Goal: Information Seeking & Learning: Learn about a topic

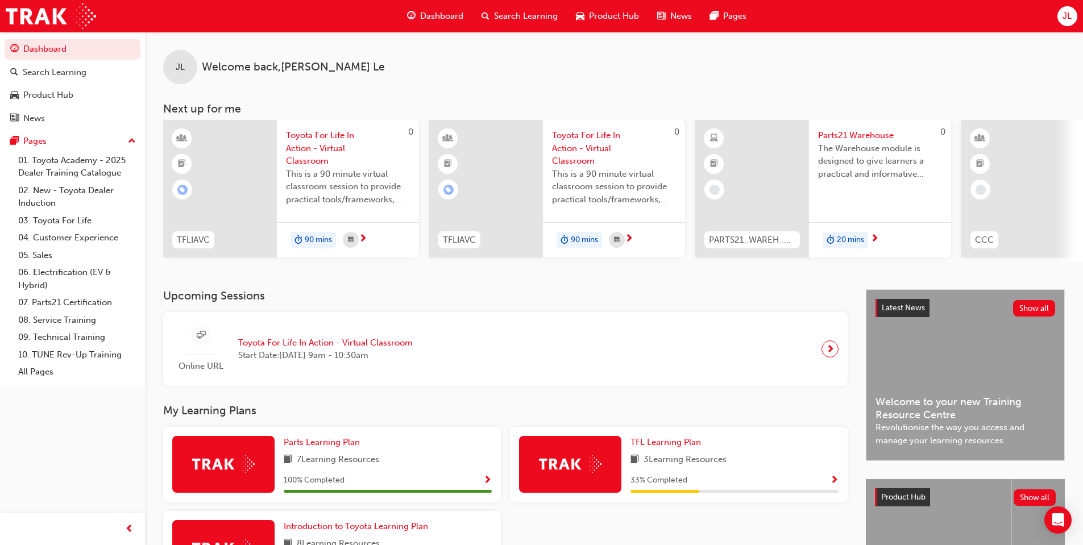
click at [484, 10] on span "search-icon" at bounding box center [485, 16] width 8 height 14
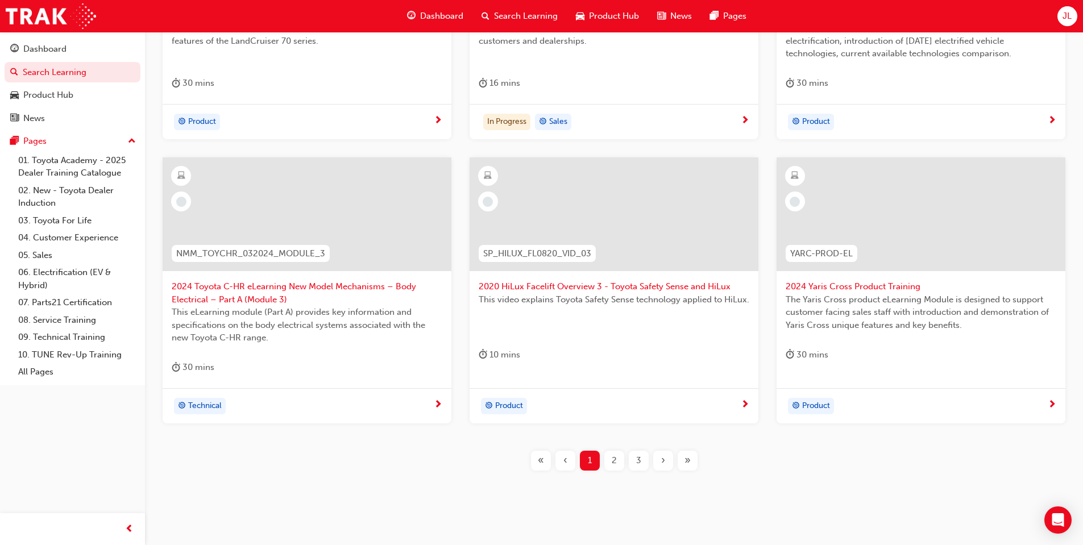
scroll to position [394, 0]
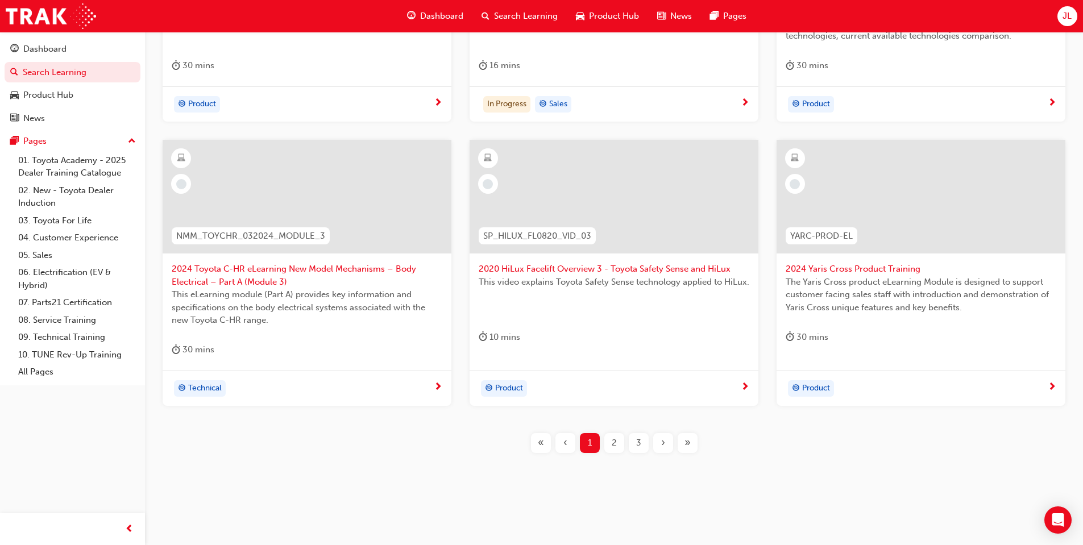
click at [612, 447] on span "2" at bounding box center [614, 442] width 5 height 13
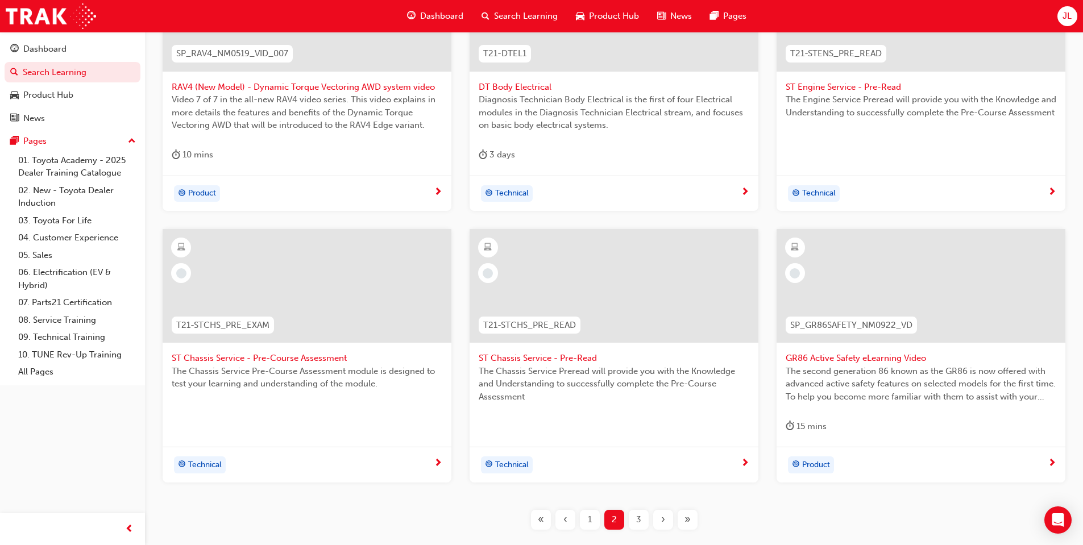
scroll to position [325, 0]
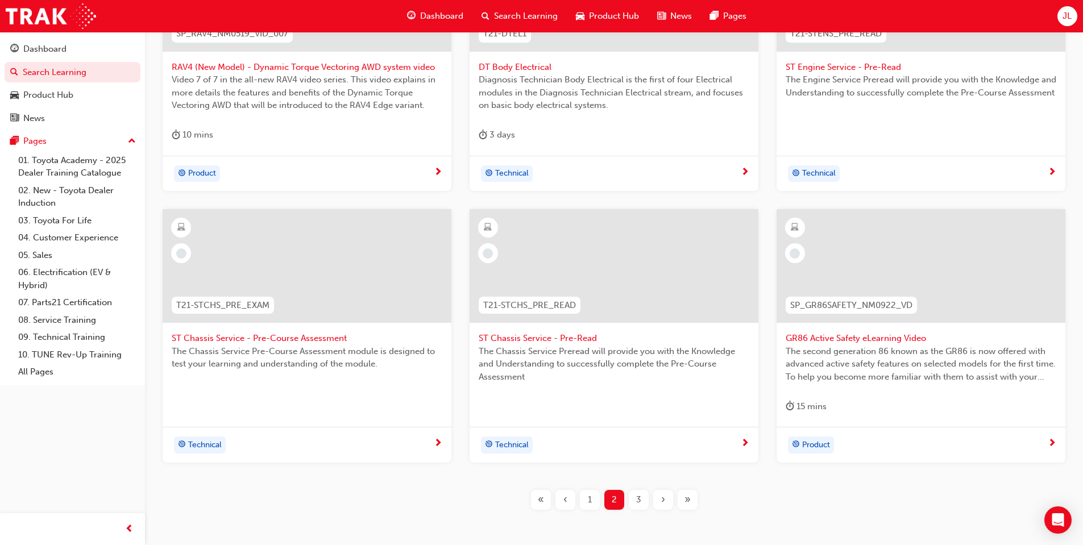
click at [641, 504] on div "3" at bounding box center [639, 500] width 20 height 20
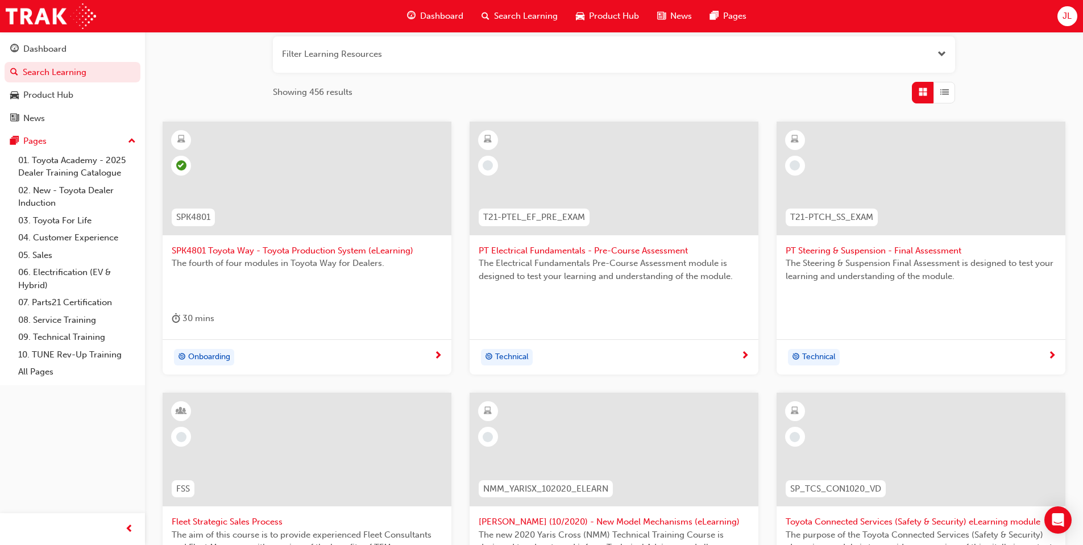
scroll to position [98, 0]
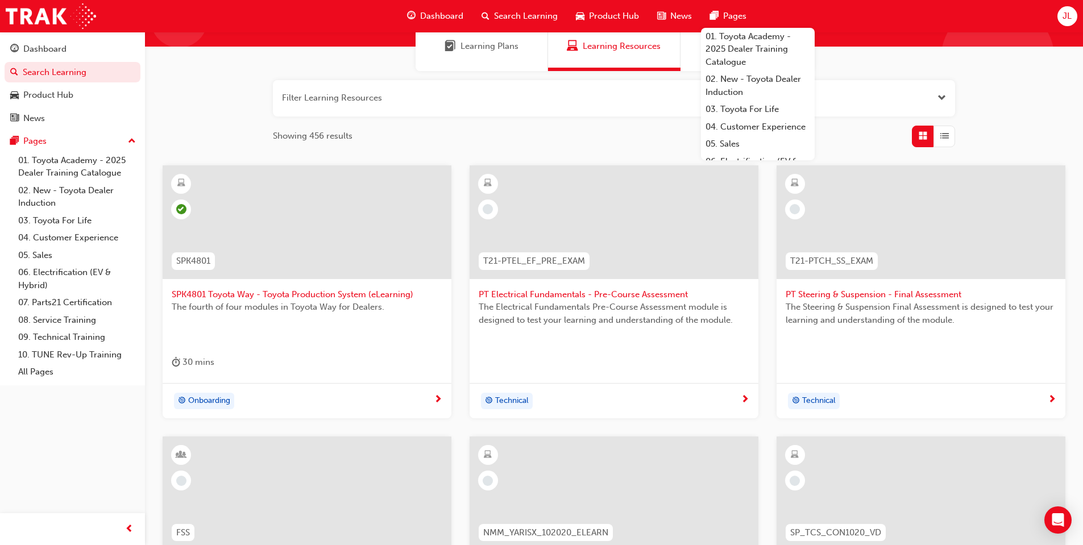
click at [489, 18] on span "search-icon" at bounding box center [485, 16] width 8 height 14
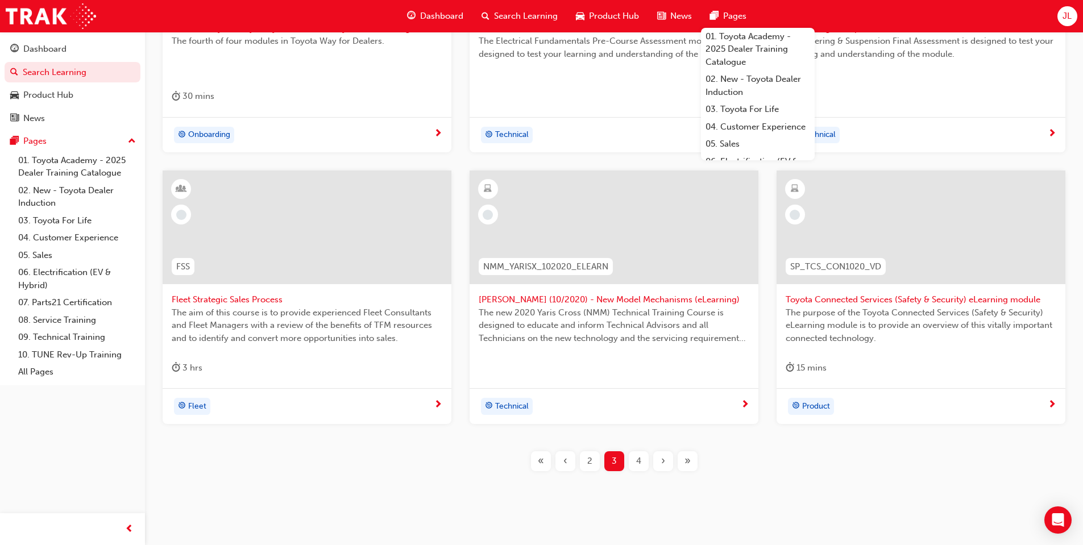
scroll to position [382, 0]
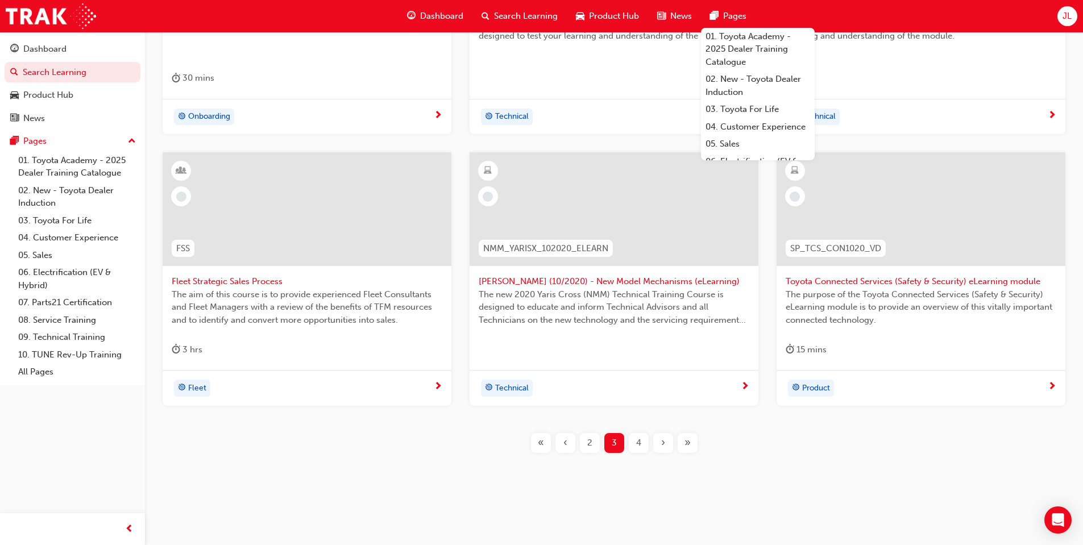
click at [545, 443] on div "«" at bounding box center [541, 443] width 20 height 20
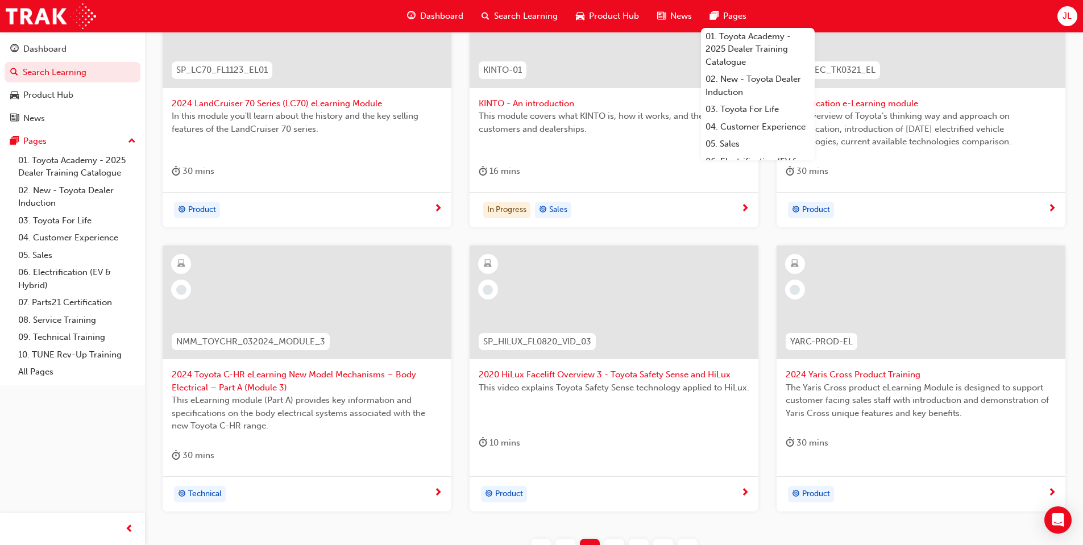
scroll to position [155, 0]
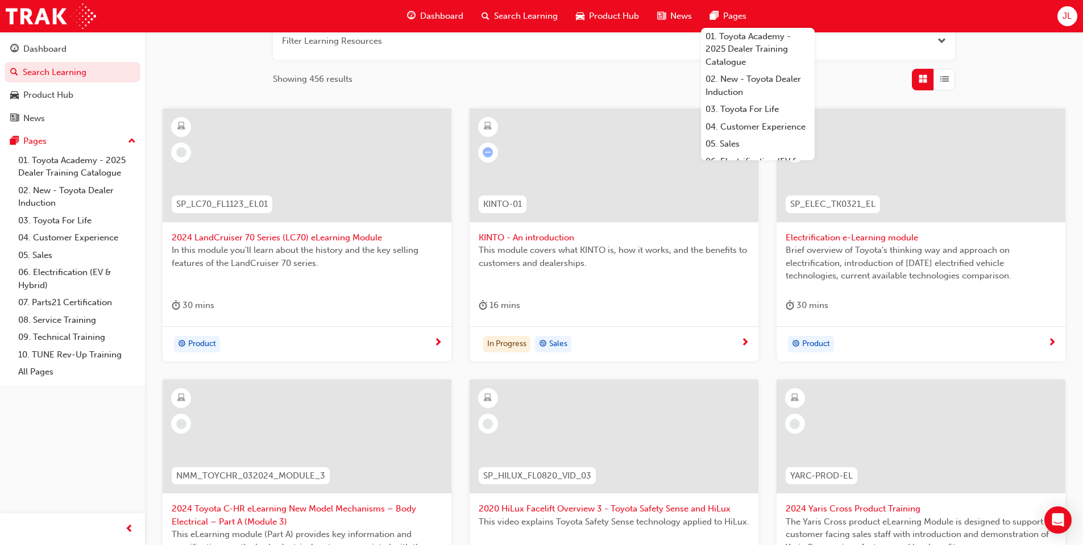
click at [618, 147] on div at bounding box center [613, 166] width 289 height 114
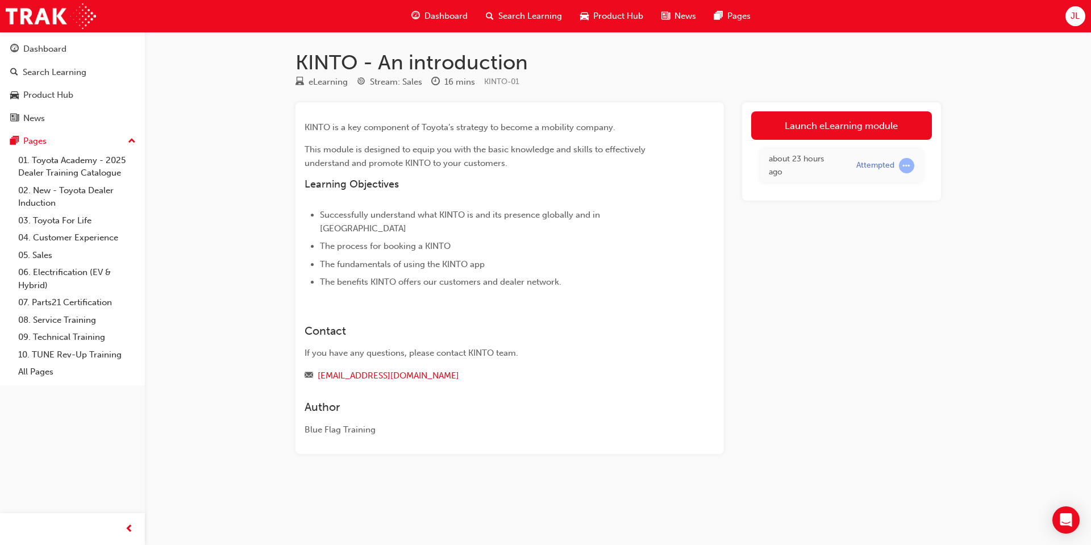
drag, startPoint x: 816, startPoint y: 293, endPoint x: 816, endPoint y: 284, distance: 8.5
click at [816, 293] on div "Launch eLearning module about 23 hours ago Attempted" at bounding box center [841, 278] width 199 height 352
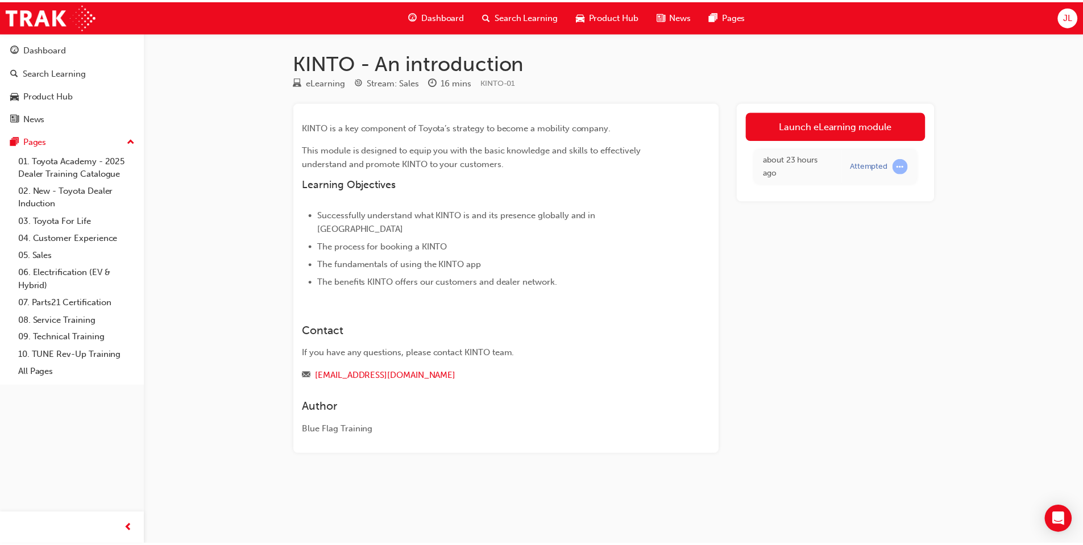
scroll to position [155, 0]
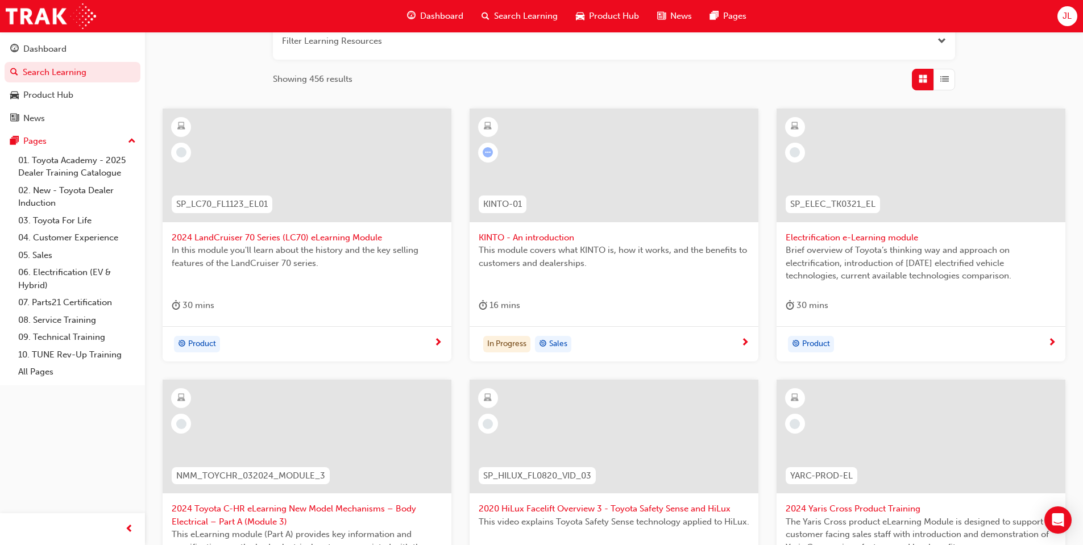
click at [611, 189] on div at bounding box center [613, 166] width 289 height 114
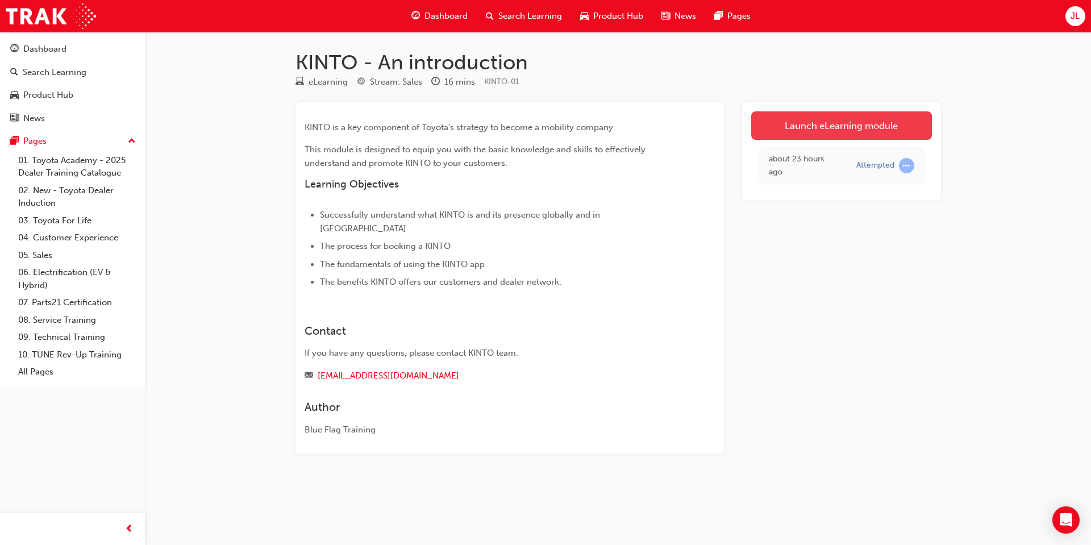
click at [785, 127] on link "Launch eLearning module" at bounding box center [841, 125] width 181 height 28
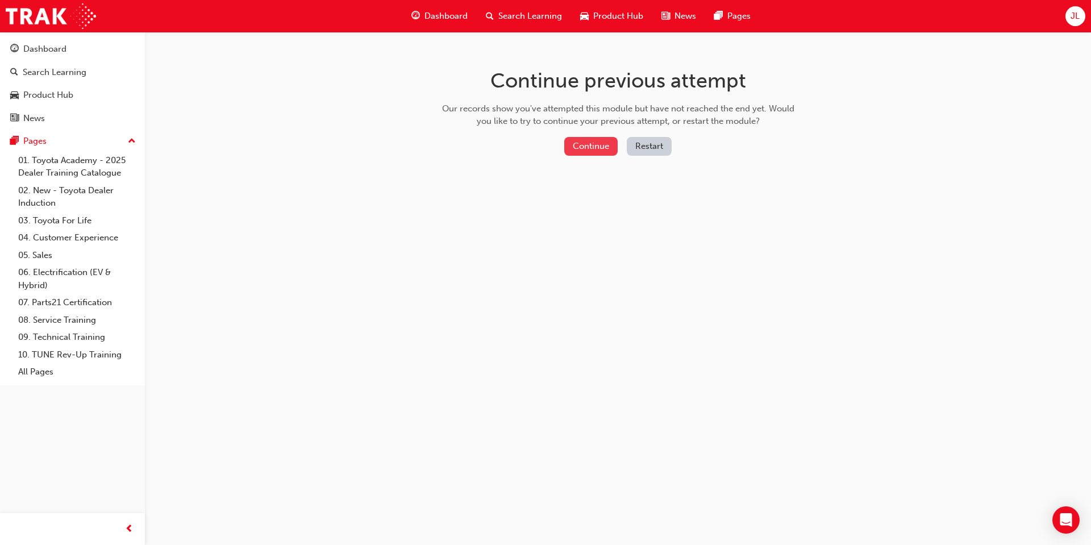
click at [607, 145] on button "Continue" at bounding box center [590, 146] width 53 height 19
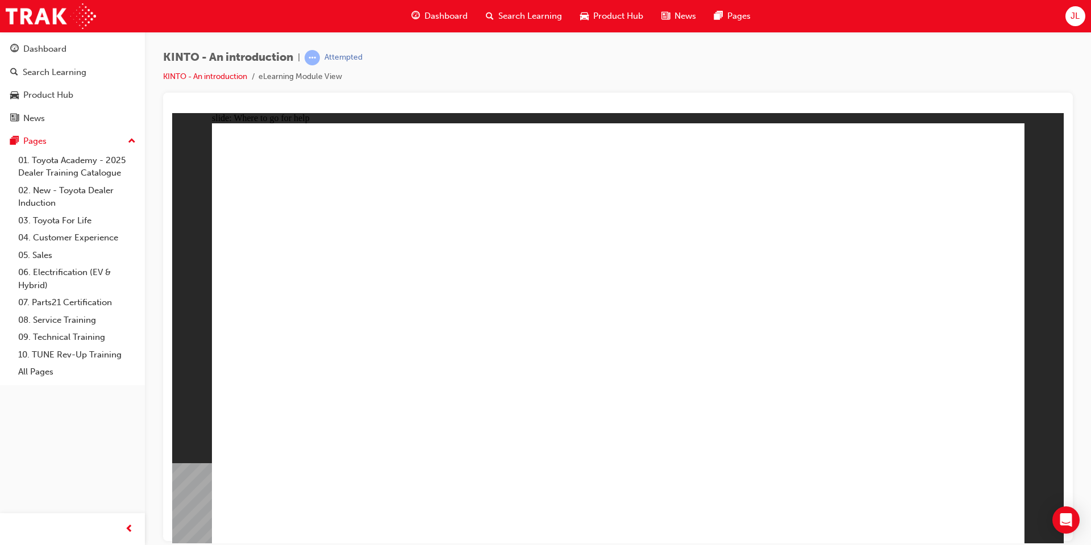
radio input "true"
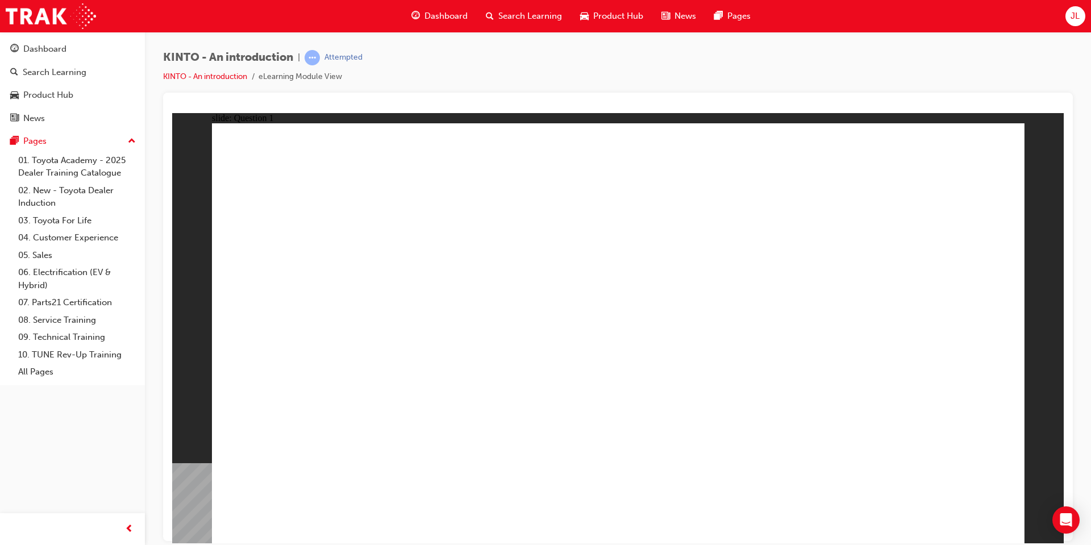
checkbox input "true"
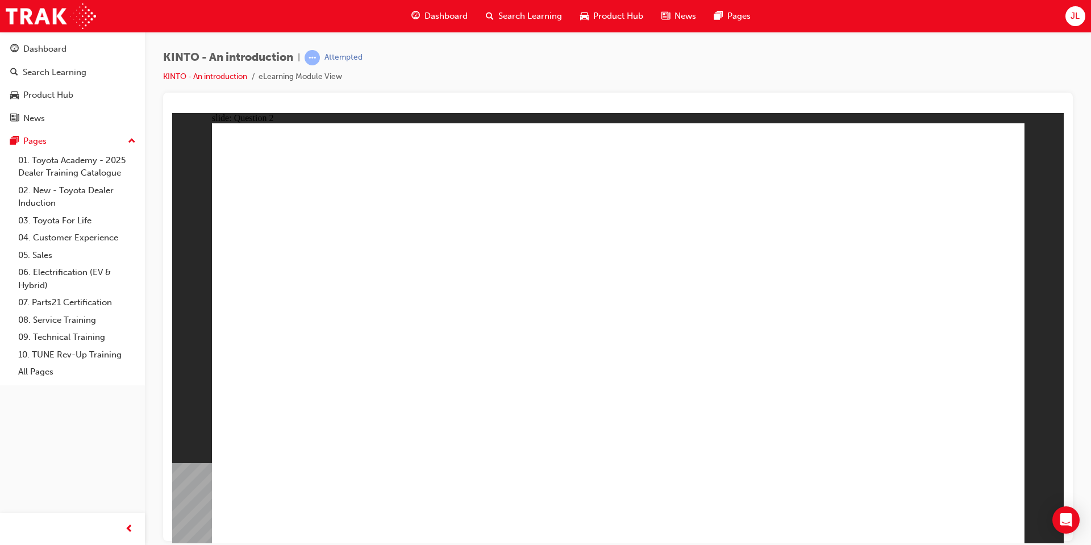
radio input "true"
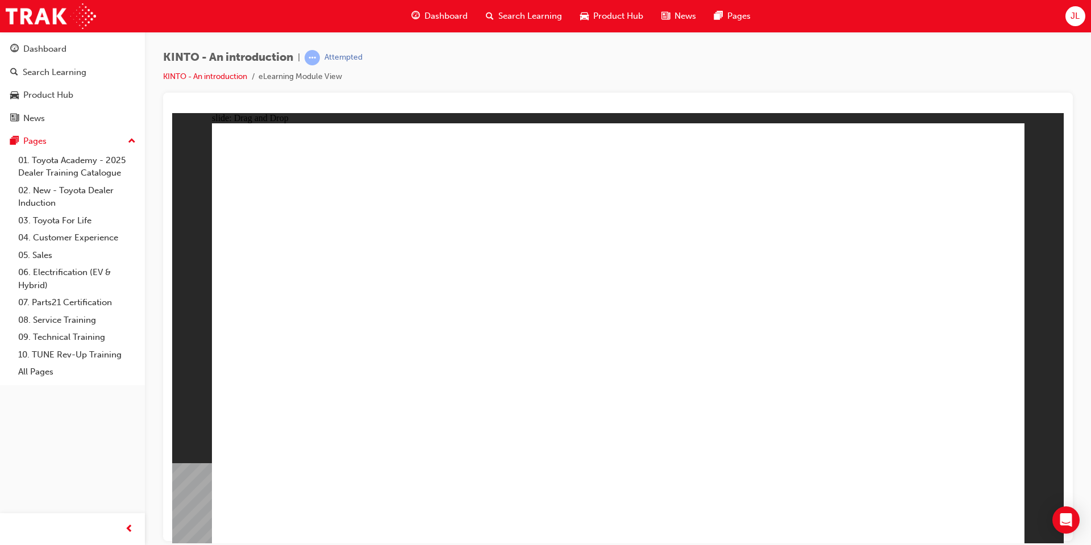
drag, startPoint x: 742, startPoint y: 361, endPoint x: 298, endPoint y: 451, distance: 452.7
drag, startPoint x: 320, startPoint y: 354, endPoint x: 463, endPoint y: 443, distance: 168.3
drag, startPoint x: 895, startPoint y: 339, endPoint x: 607, endPoint y: 429, distance: 301.1
drag, startPoint x: 489, startPoint y: 356, endPoint x: 798, endPoint y: 464, distance: 328.0
drag, startPoint x: 792, startPoint y: 444, endPoint x: 892, endPoint y: 447, distance: 100.1
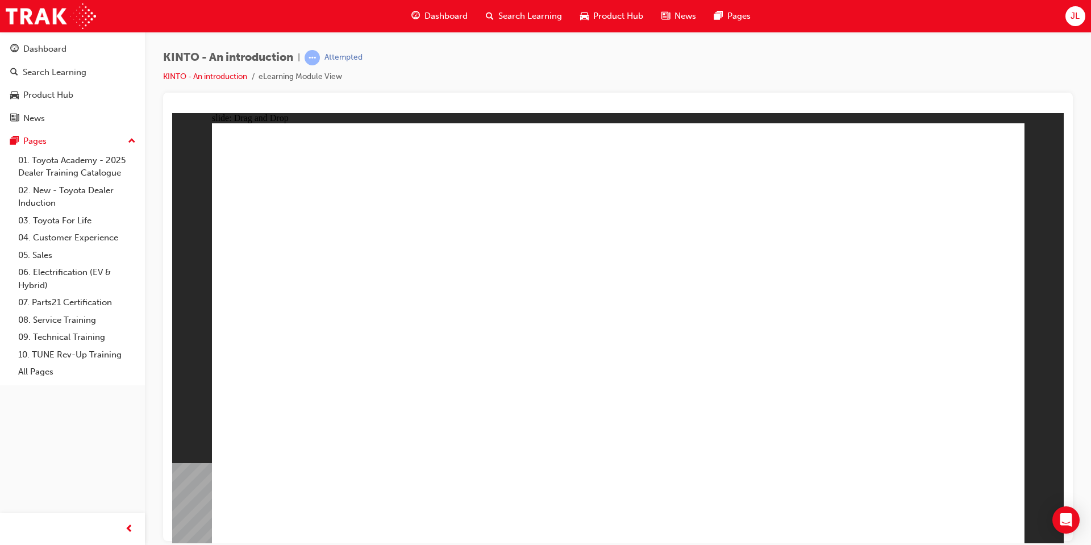
drag, startPoint x: 659, startPoint y: 445, endPoint x: 799, endPoint y: 453, distance: 140.0
drag, startPoint x: 481, startPoint y: 438, endPoint x: 622, endPoint y: 442, distance: 141.6
drag, startPoint x: 626, startPoint y: 362, endPoint x: 496, endPoint y: 446, distance: 155.1
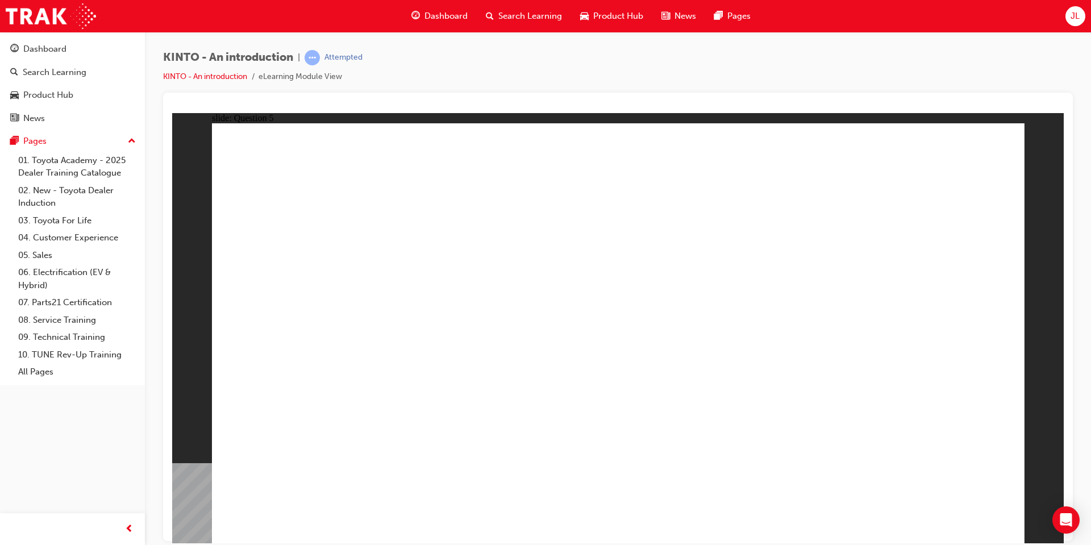
radio input "true"
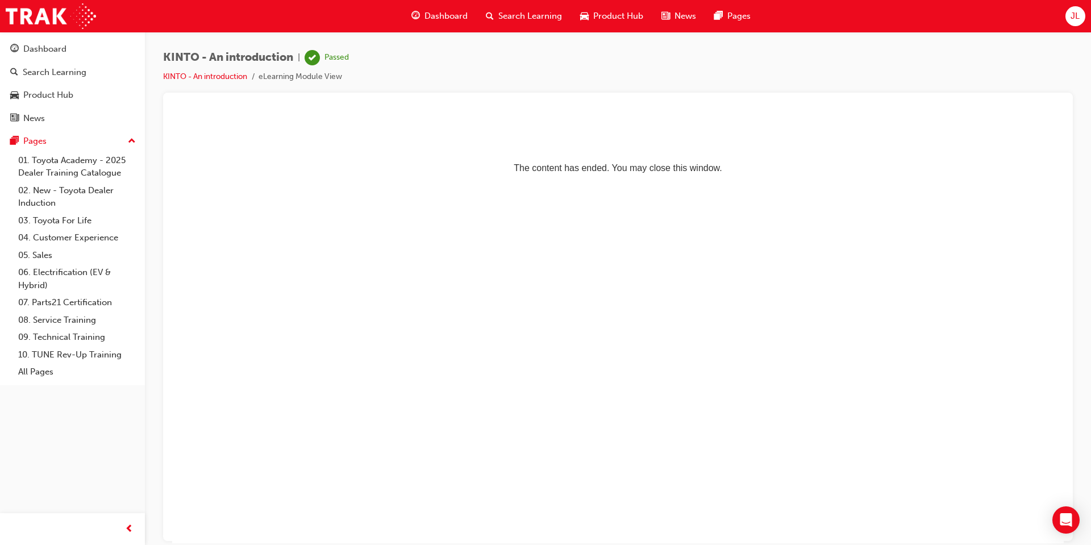
click at [499, 18] on span "Search Learning" at bounding box center [530, 16] width 64 height 13
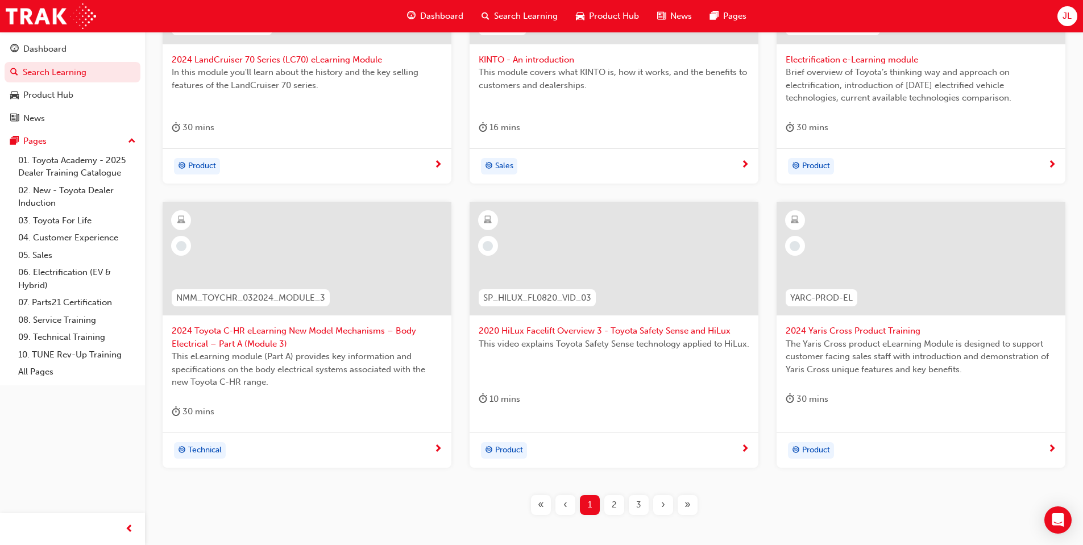
scroll to position [341, 0]
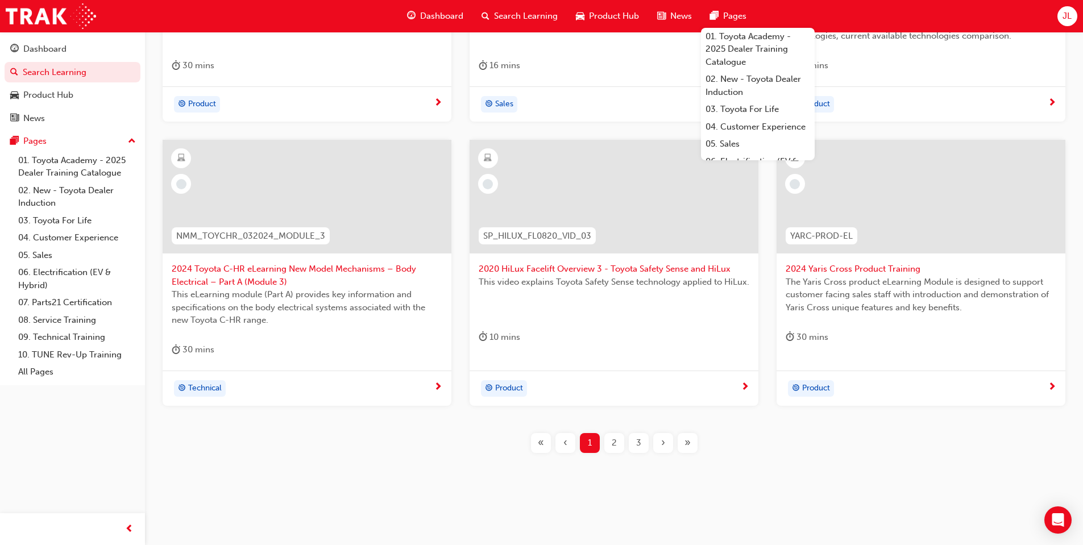
click at [610, 441] on div "2" at bounding box center [614, 443] width 20 height 20
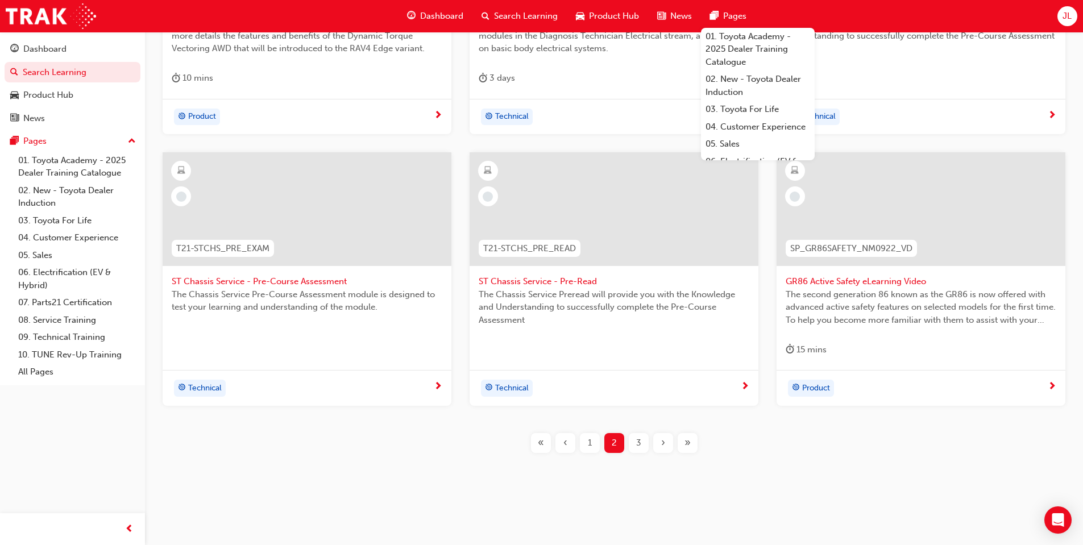
scroll to position [382, 0]
click at [1047, 487] on div "Learning Plans Learning Resources Sessions Filter Learning Resources Showing 45…" at bounding box center [614, 83] width 938 height 867
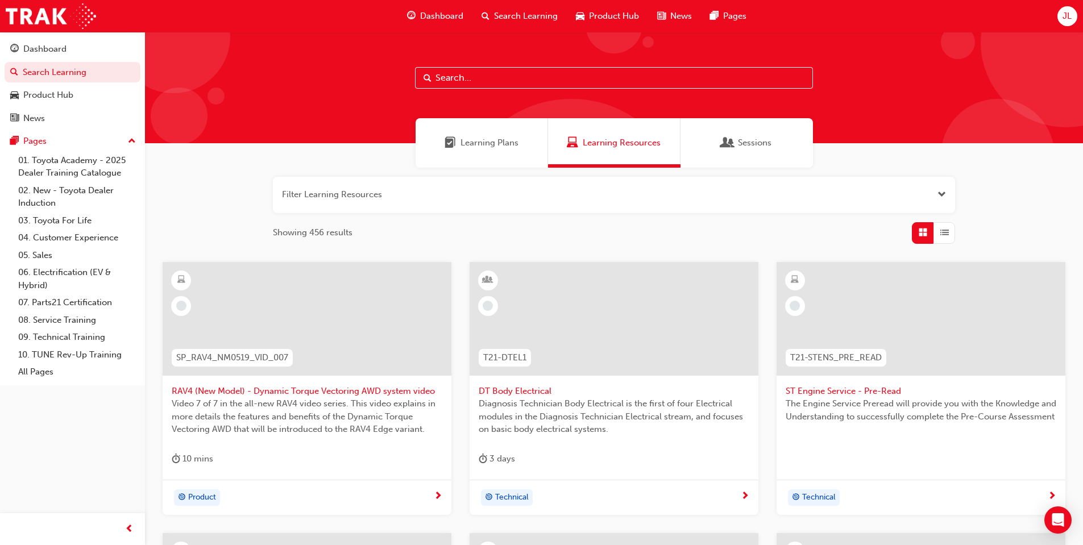
scroll to position [0, 0]
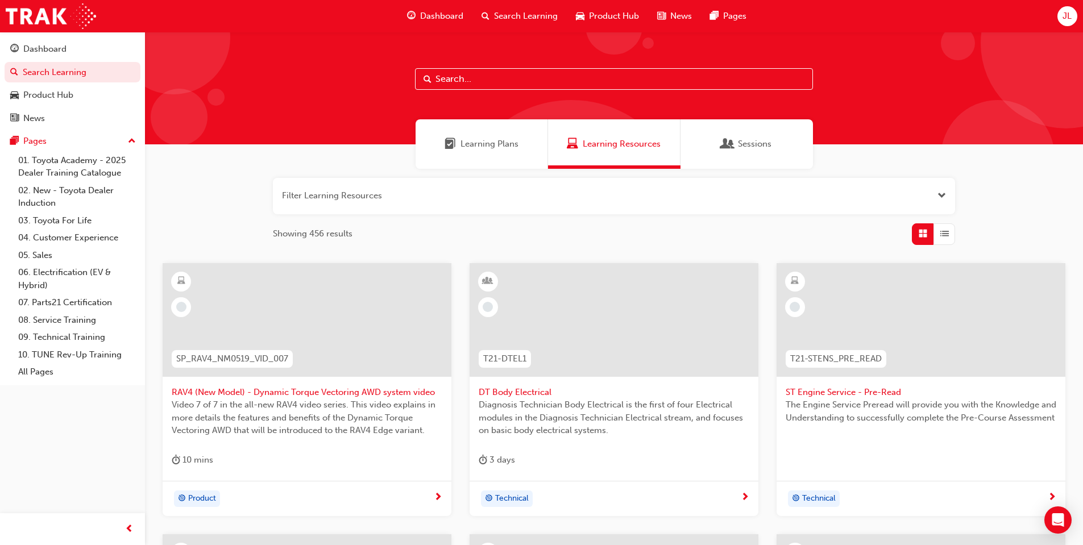
click at [554, 80] on input "text" at bounding box center [614, 79] width 398 height 22
type input "technical"
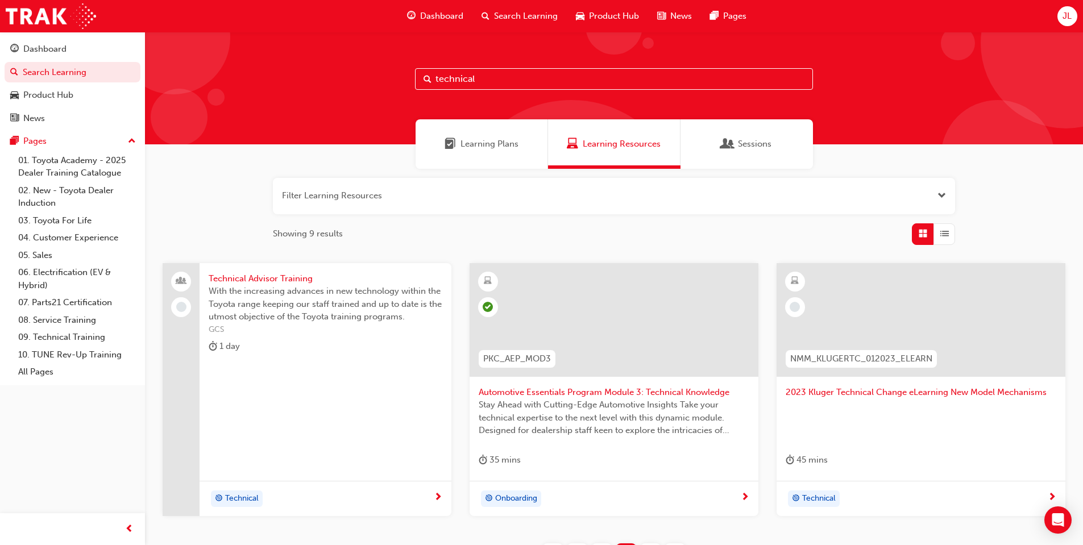
drag, startPoint x: 554, startPoint y: 76, endPoint x: 381, endPoint y: 91, distance: 172.8
click at [384, 91] on div "technical" at bounding box center [614, 88] width 938 height 113
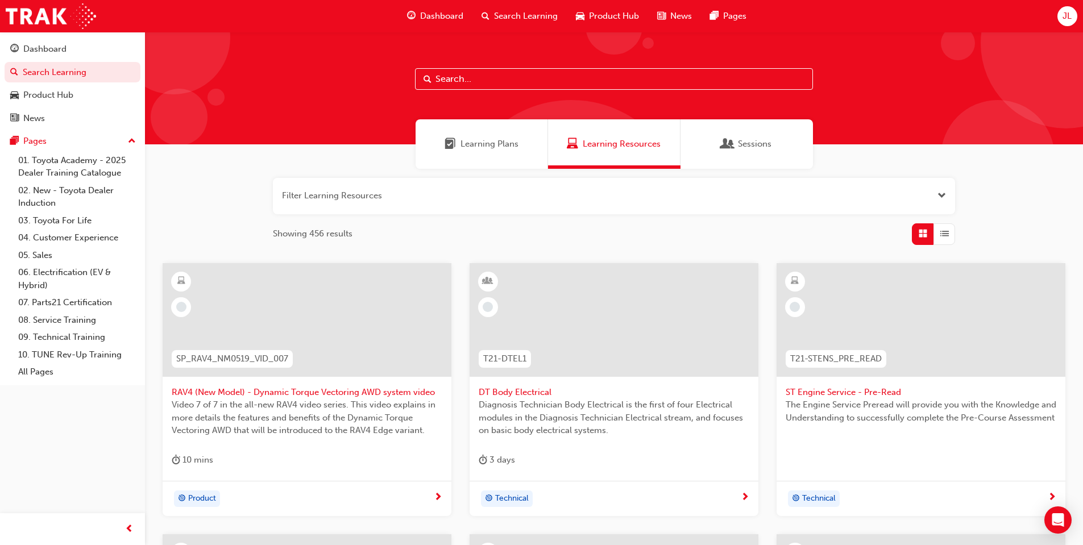
click at [478, 137] on div "Learning Plans" at bounding box center [481, 143] width 132 height 49
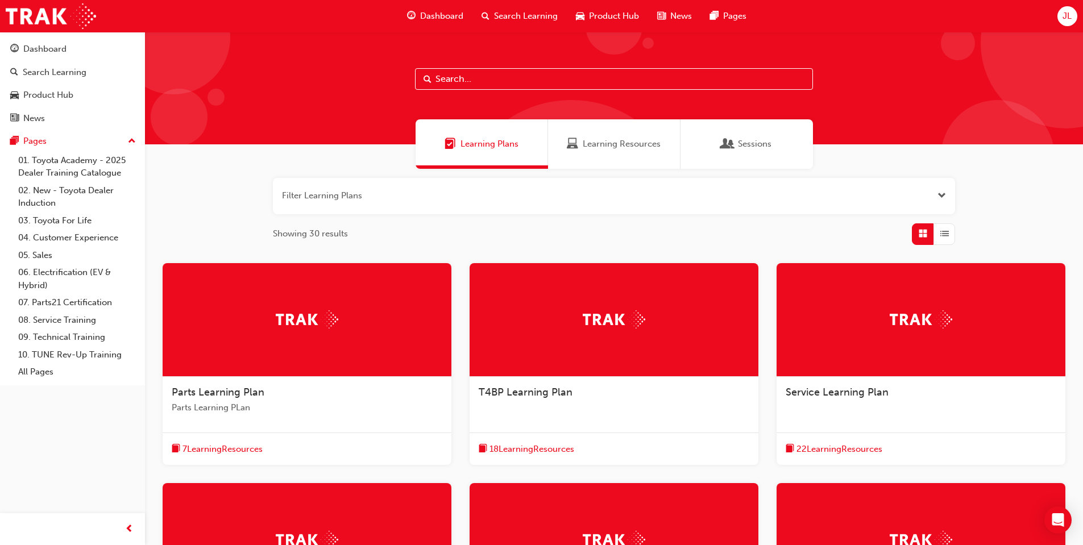
click at [500, 26] on div "Search Learning" at bounding box center [519, 16] width 94 height 23
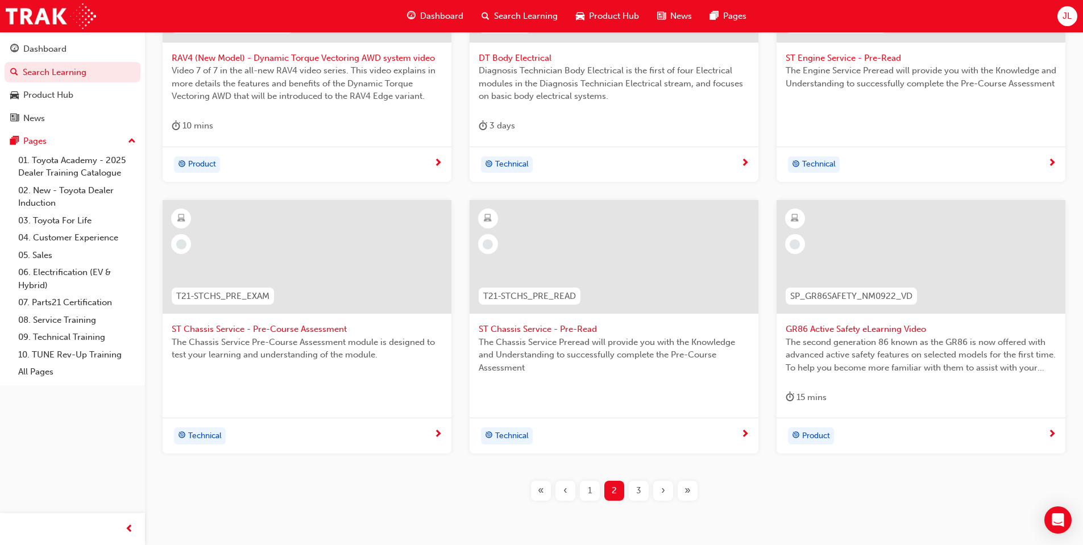
scroll to position [341, 0]
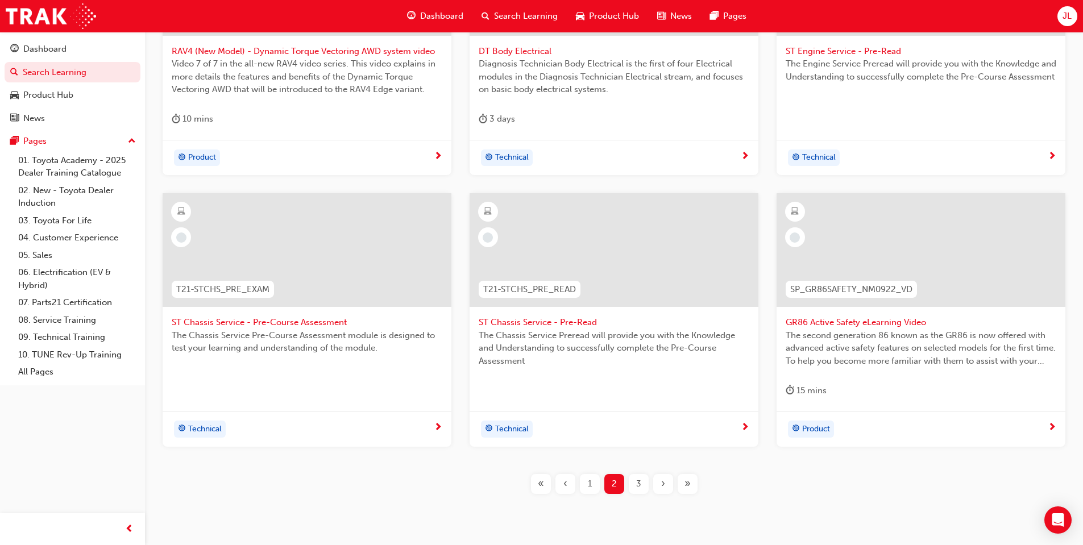
click at [637, 489] on span "3" at bounding box center [638, 483] width 5 height 13
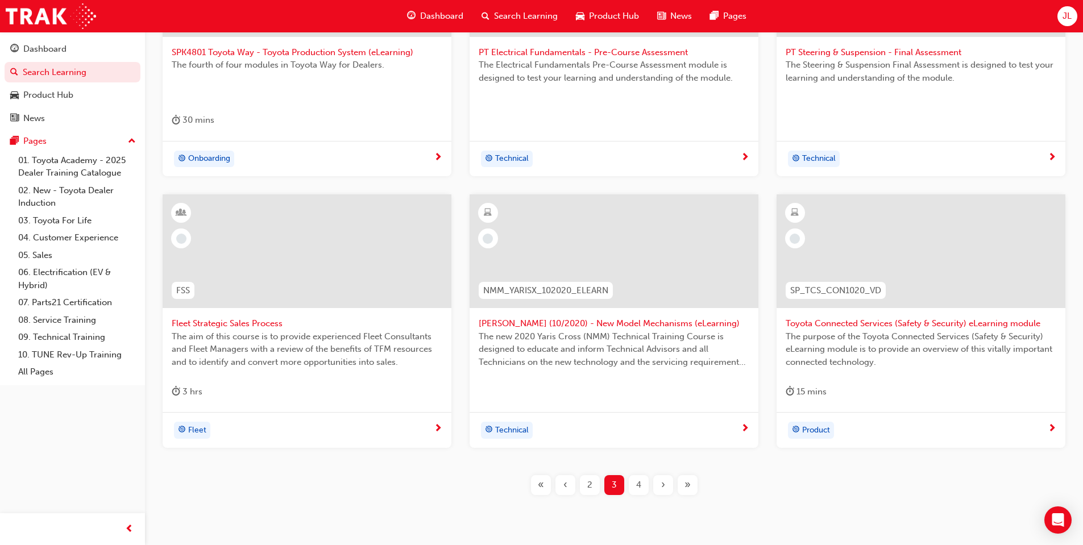
scroll to position [341, 0]
click at [638, 480] on span "4" at bounding box center [638, 483] width 5 height 13
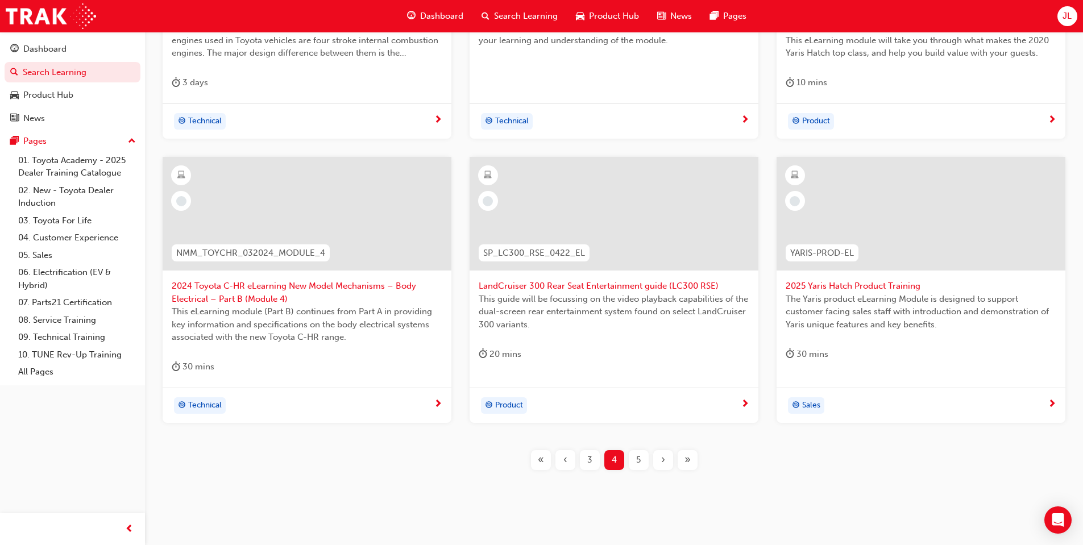
scroll to position [394, 0]
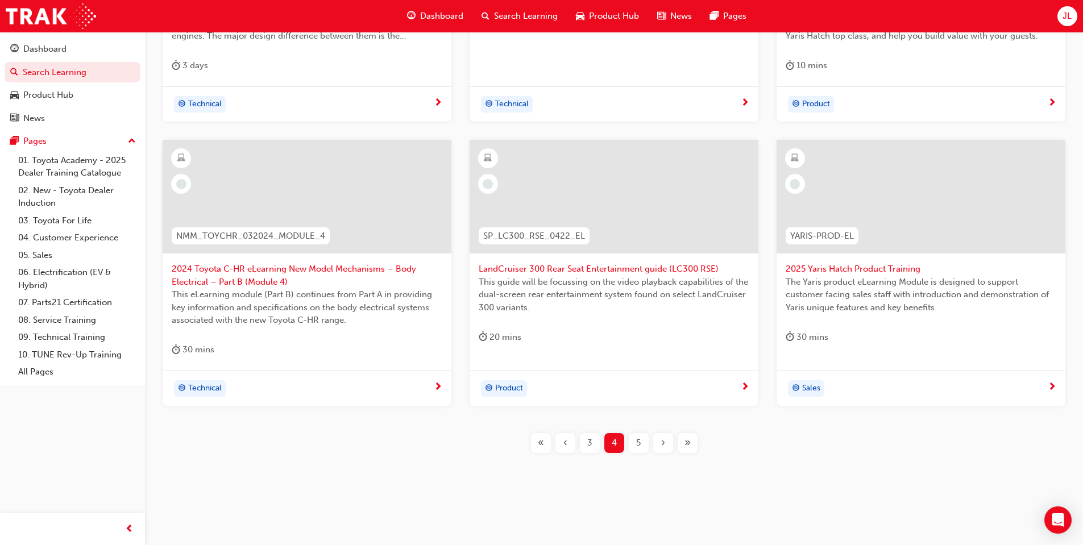
click at [640, 439] on span "5" at bounding box center [638, 442] width 5 height 13
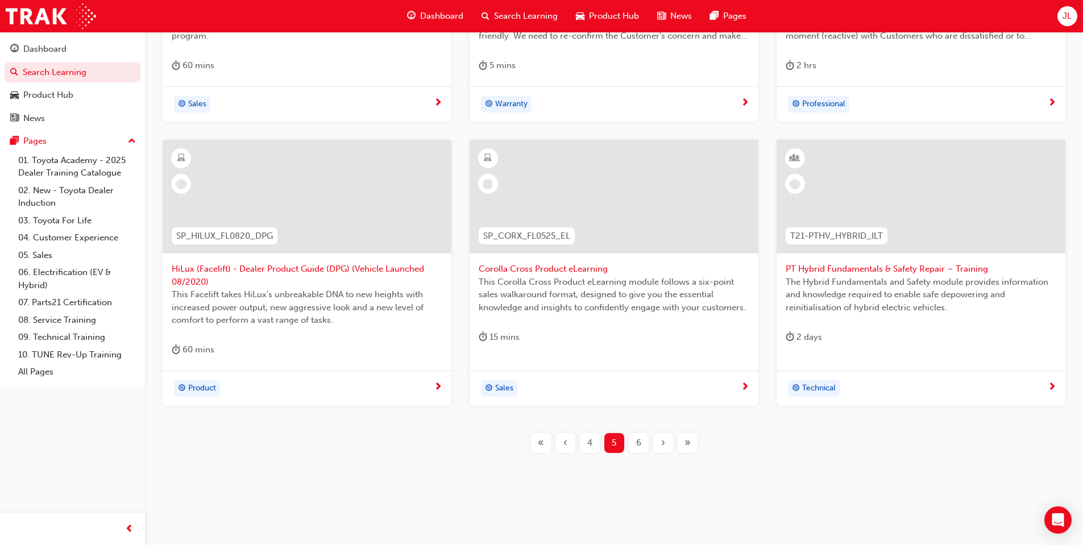
click at [641, 449] on div "6" at bounding box center [639, 443] width 20 height 20
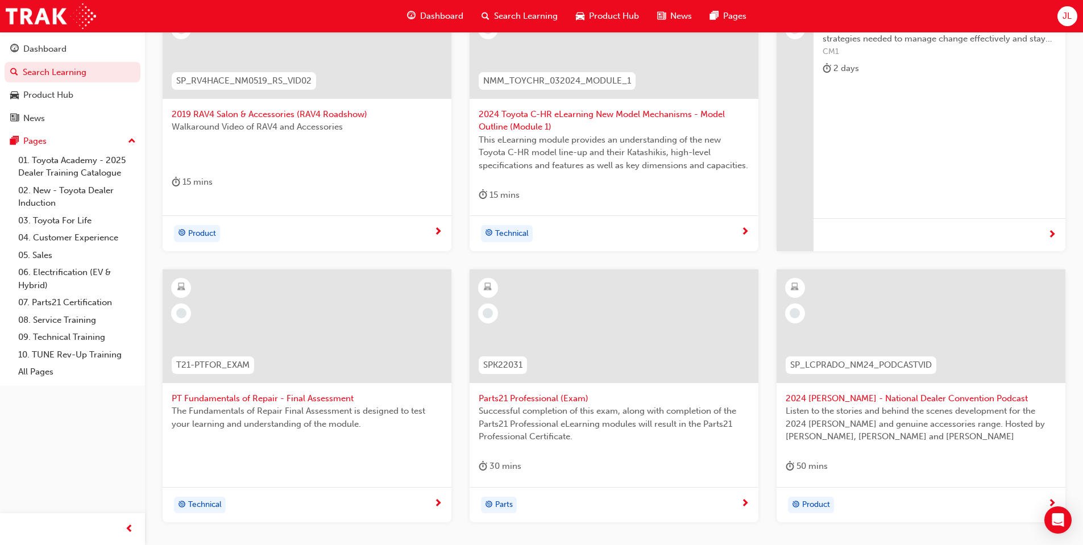
scroll to position [281, 0]
click at [627, 338] on div at bounding box center [613, 324] width 289 height 114
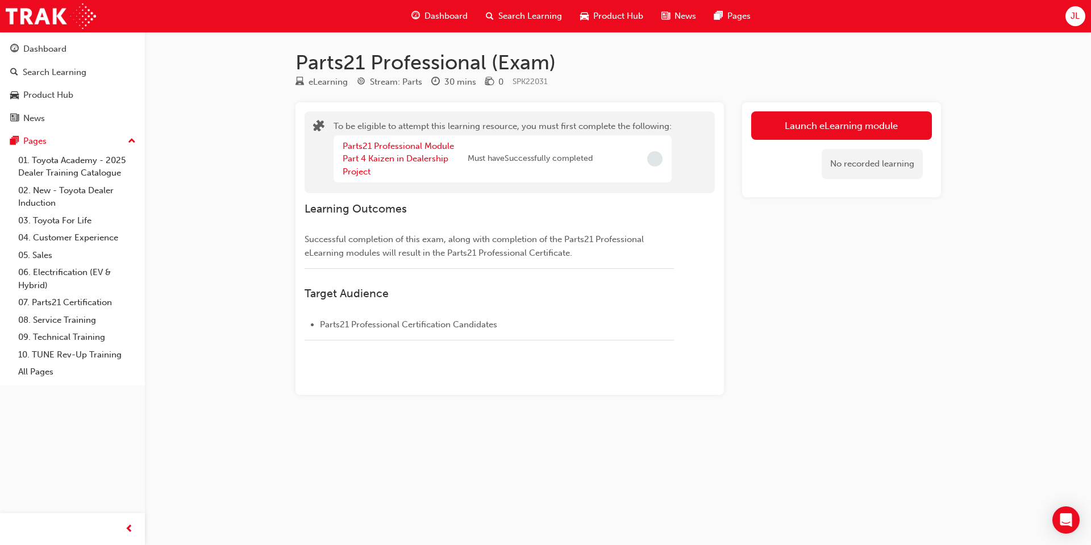
click at [522, 13] on span "Search Learning" at bounding box center [530, 16] width 64 height 13
